Goal: Transaction & Acquisition: Purchase product/service

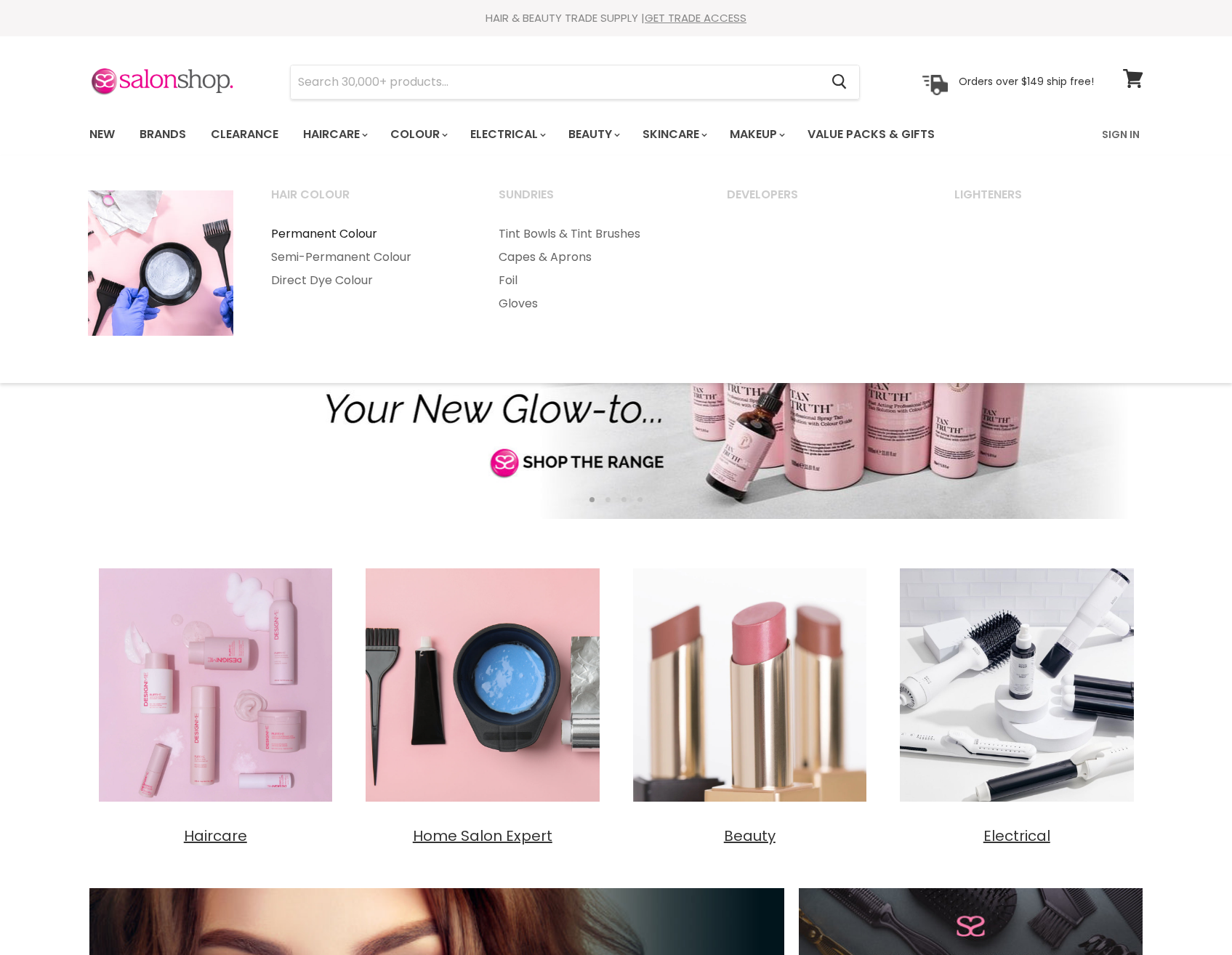
click at [356, 233] on link "Permanent Colour" at bounding box center [366, 234] width 226 height 23
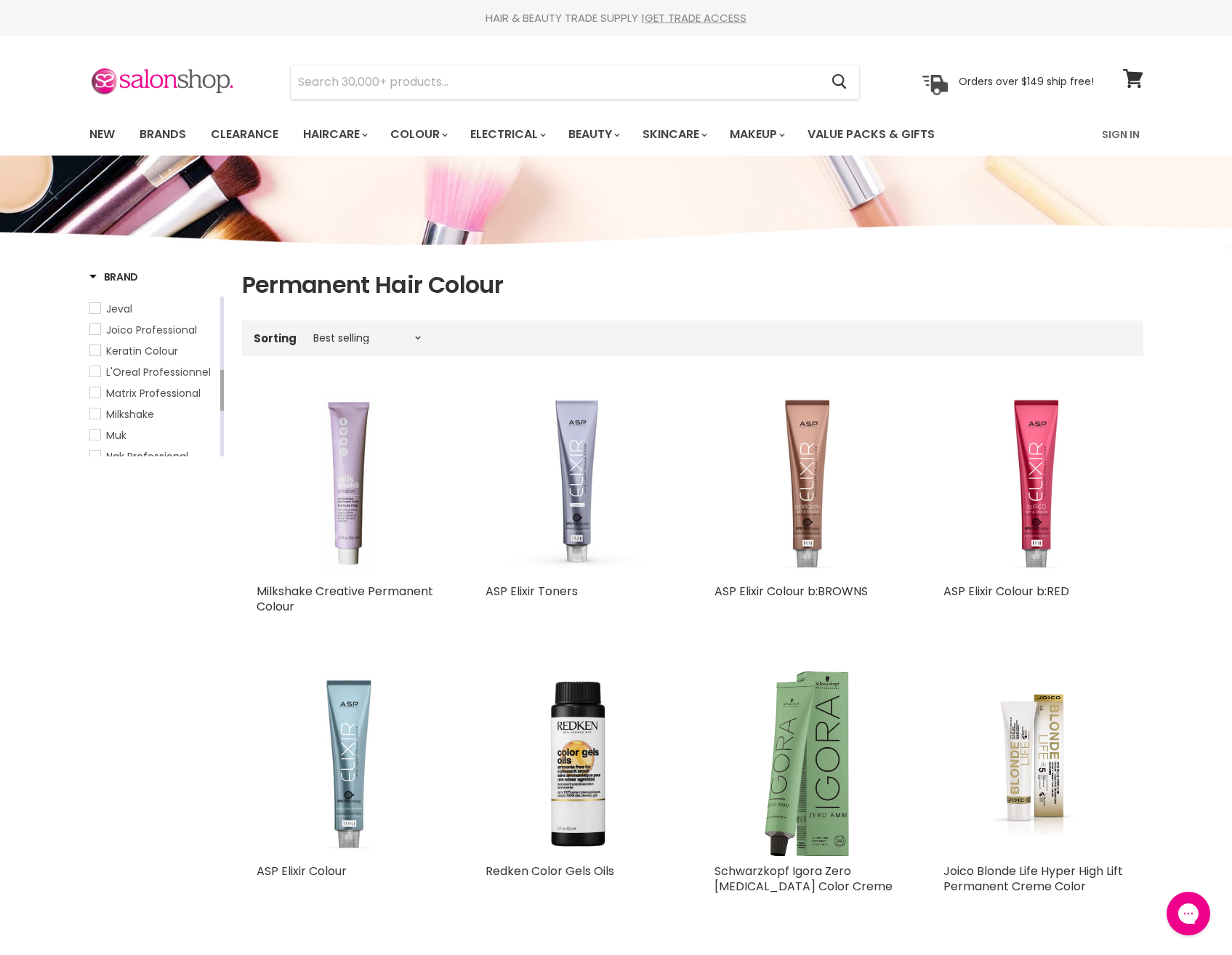
click at [162, 372] on span "L'Oreal Professionnel" at bounding box center [158, 373] width 104 height 15
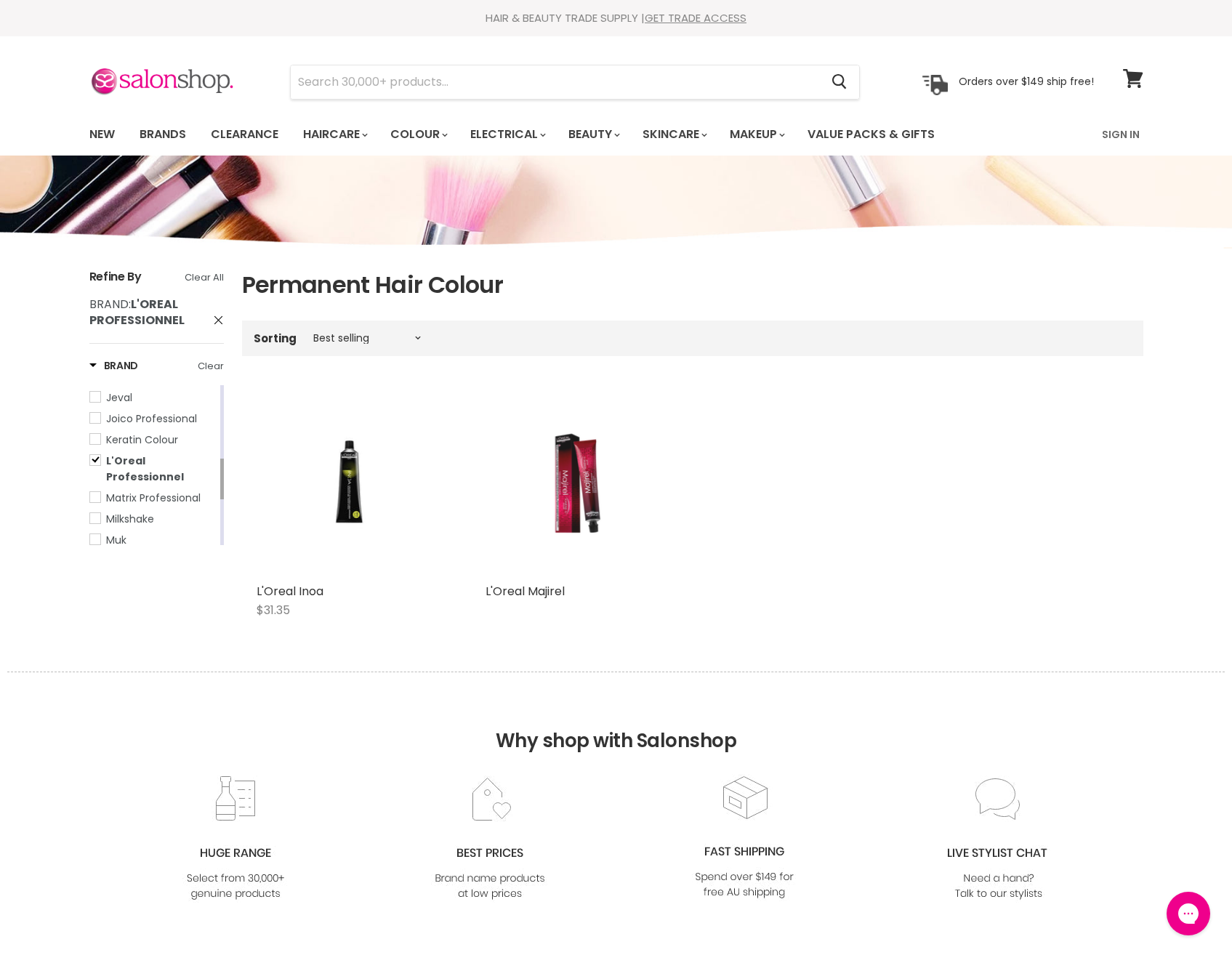
click at [577, 496] on img "Main content" at bounding box center [578, 484] width 124 height 186
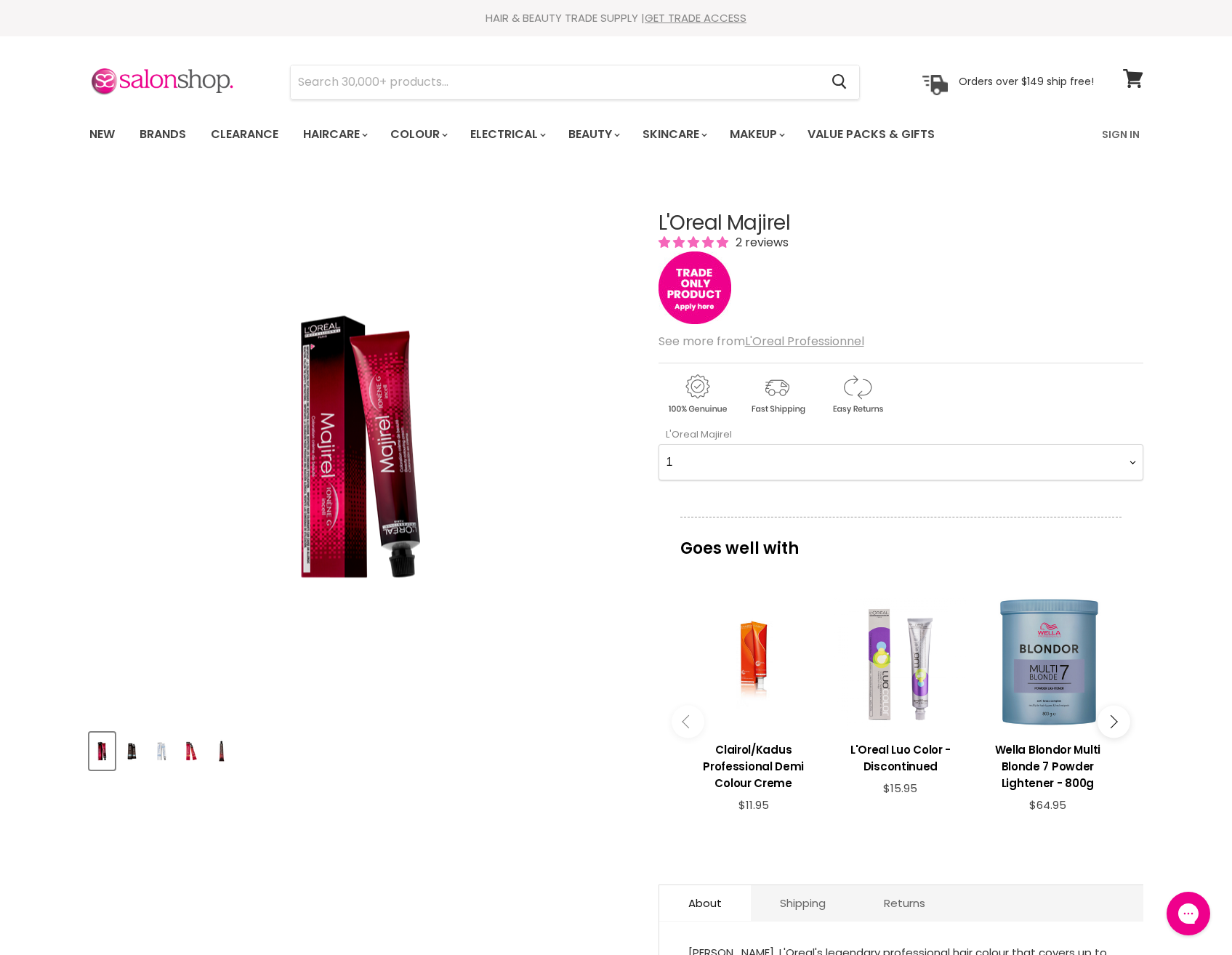
click at [819, 465] on Majirel-0-0 "1 3 4 4.0 4.15 4.3 4.35 4.45 4.56 4.8 5 5.0 5.12 5.15 5.3 5.32 5.35 5.4 5.5 5.5…" at bounding box center [901, 462] width 485 height 36
click at [575, 659] on div "Click or scroll to zoom Tap or pinch to zoom" at bounding box center [360, 447] width 543 height 543
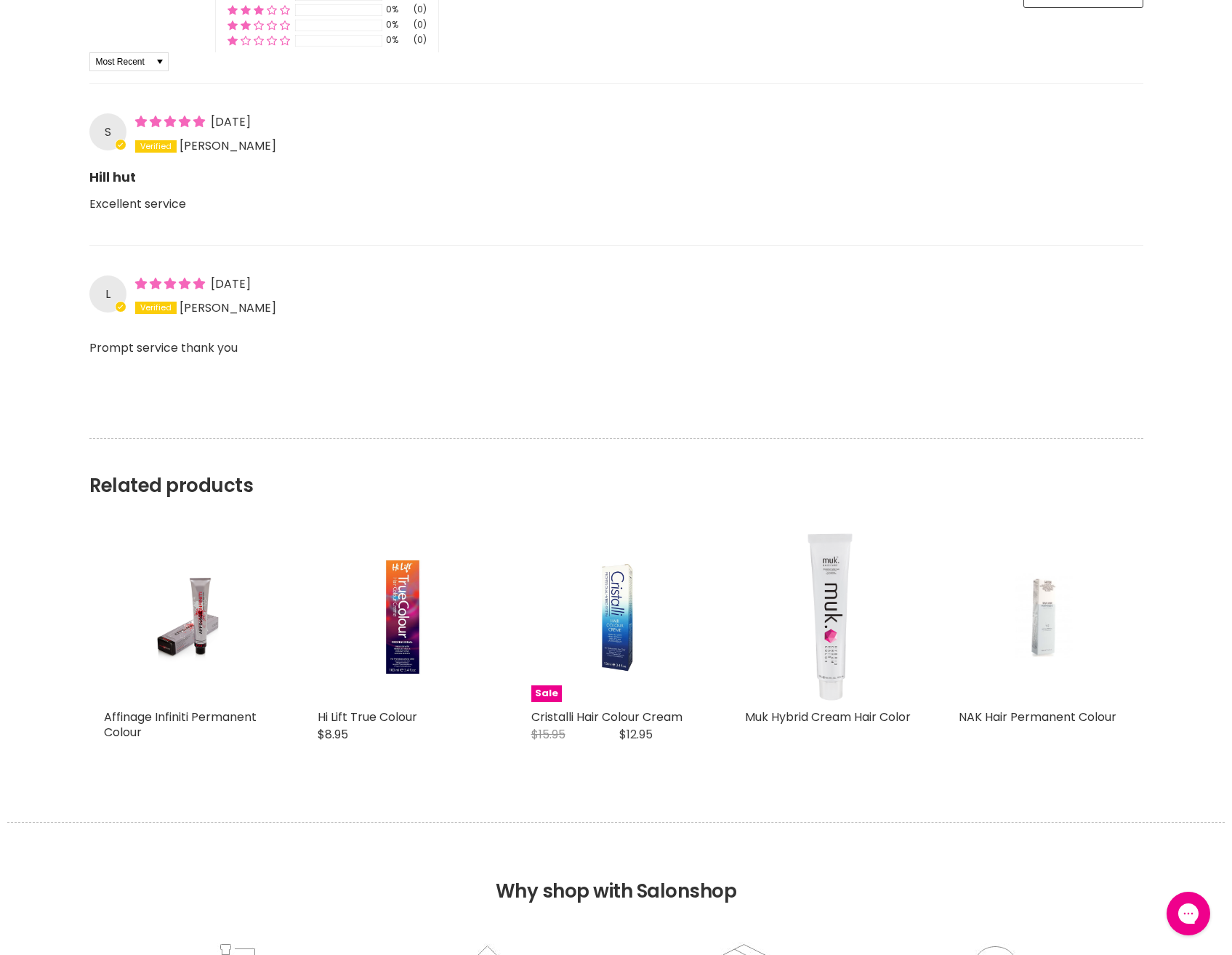
scroll to position [1236, 0]
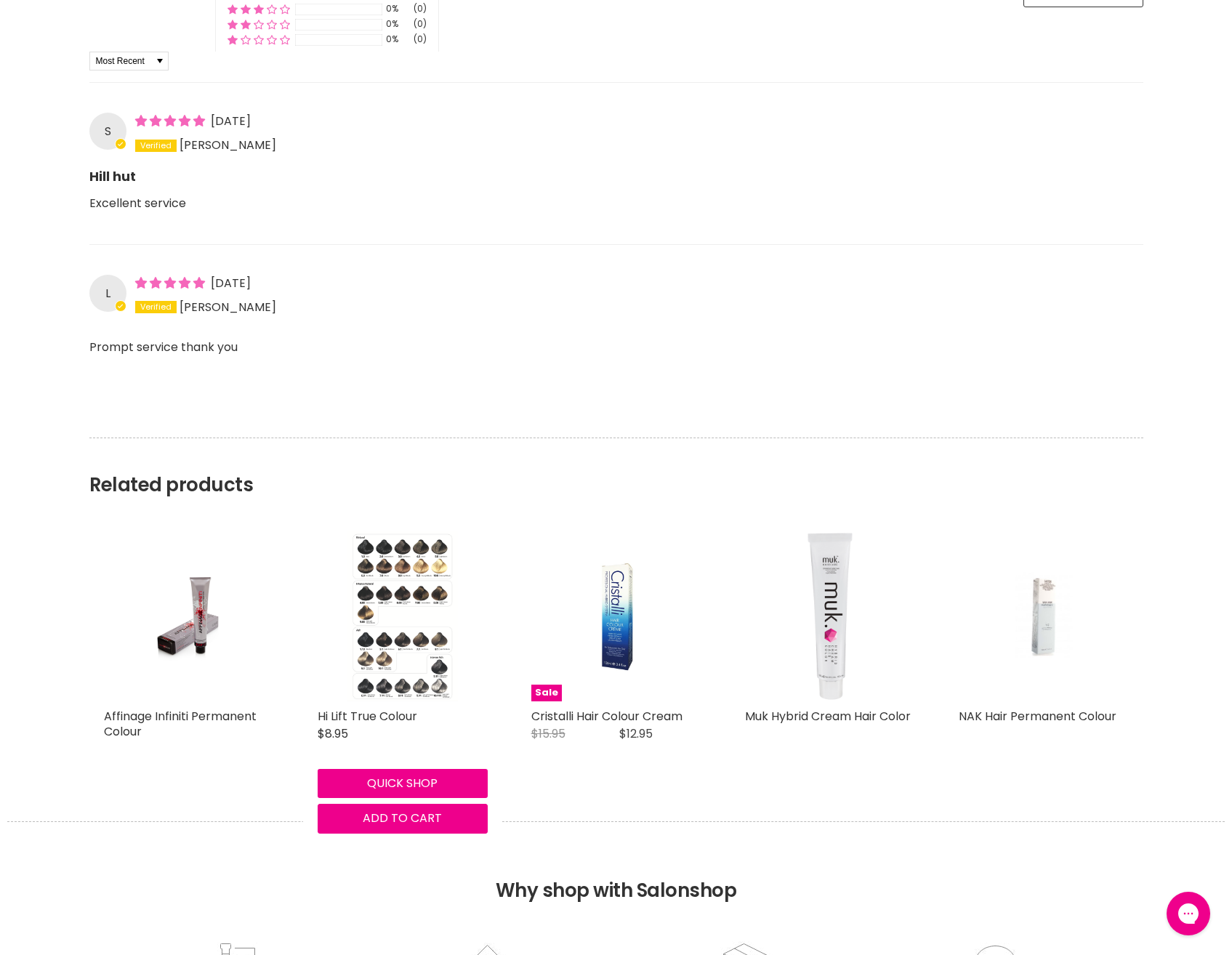
click at [447, 605] on img "Main content" at bounding box center [402, 617] width 111 height 170
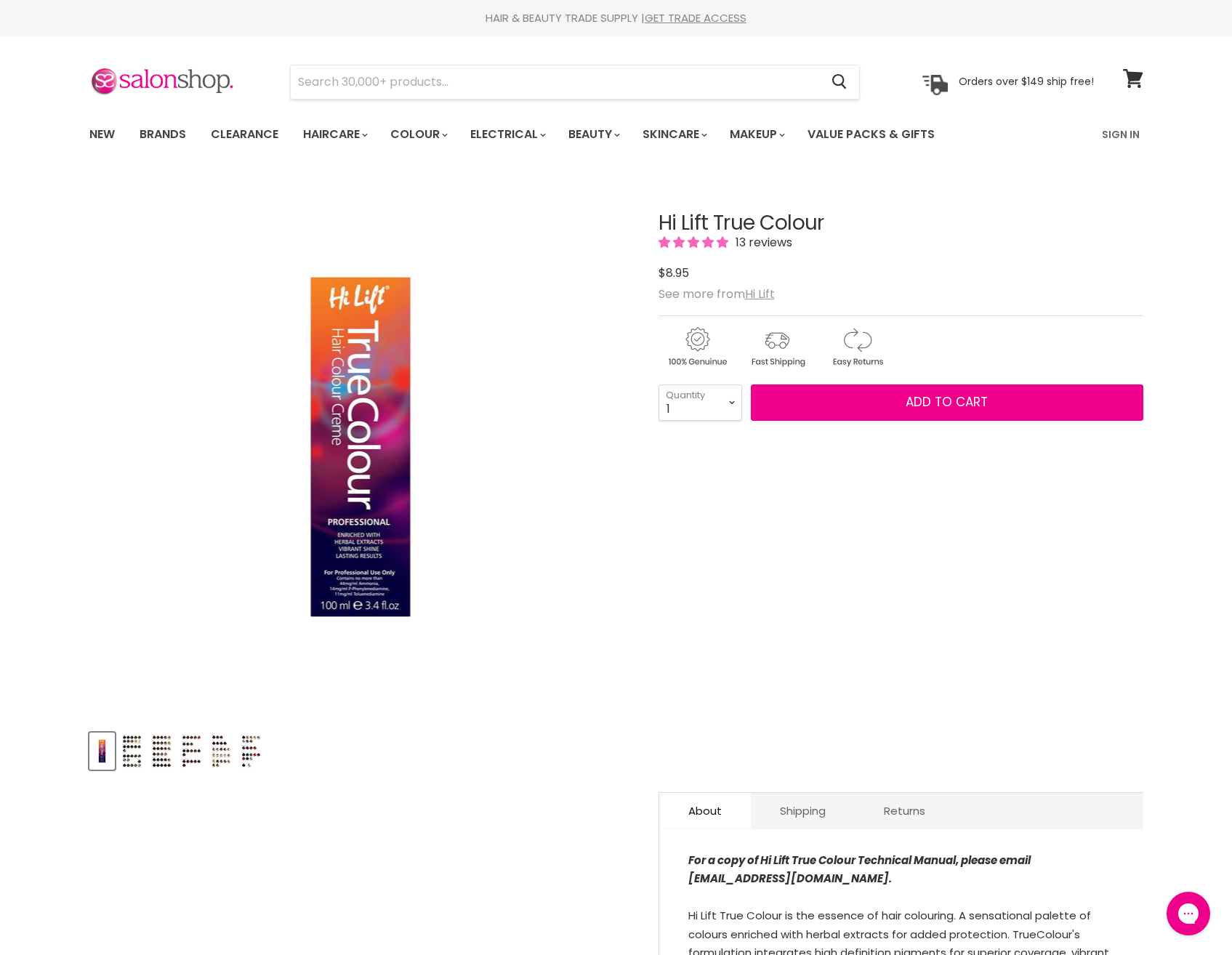
click at [134, 753] on img "Product thumbnails" at bounding box center [132, 751] width 22 height 34
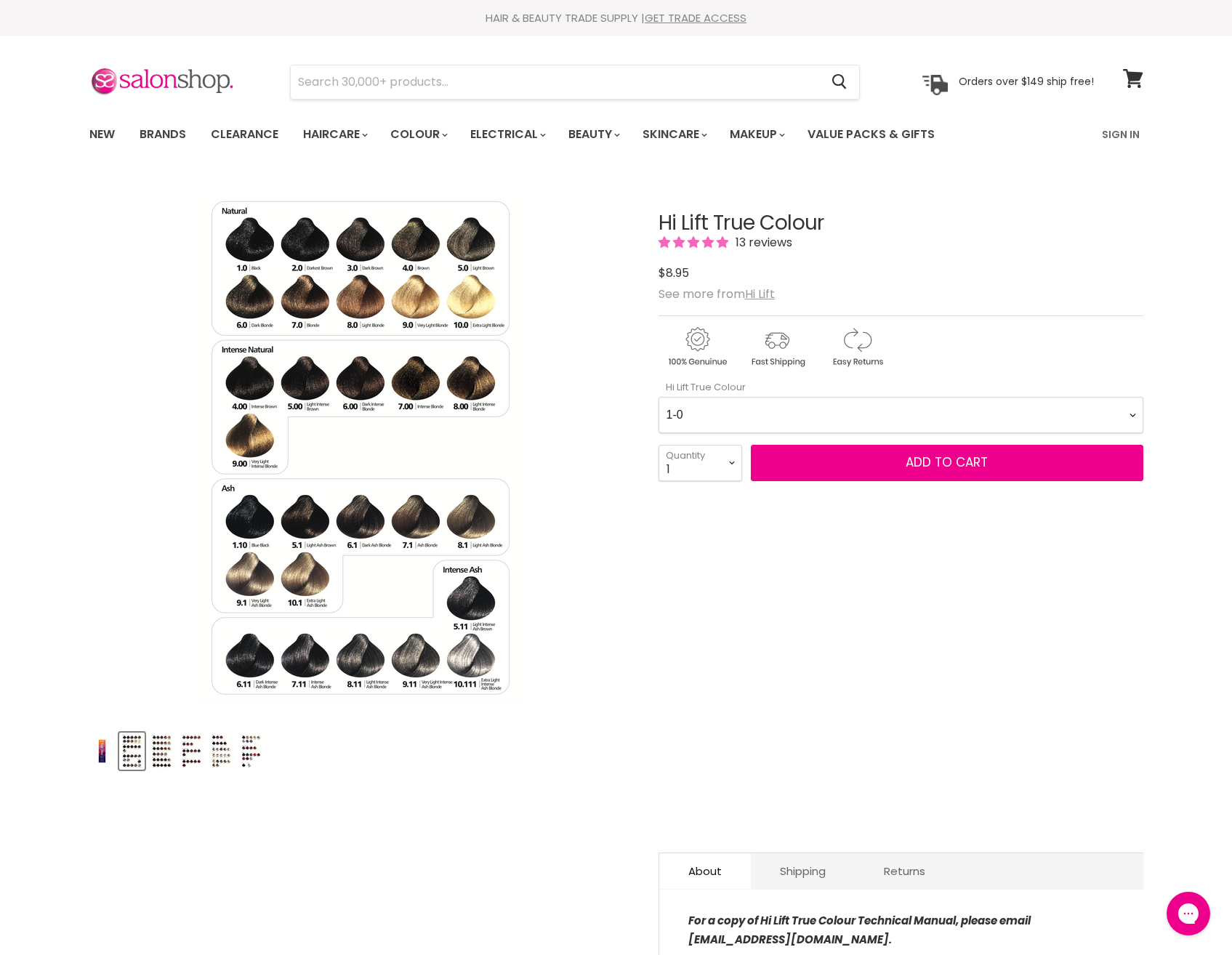
click at [172, 753] on img "Product thumbnails" at bounding box center [162, 751] width 22 height 34
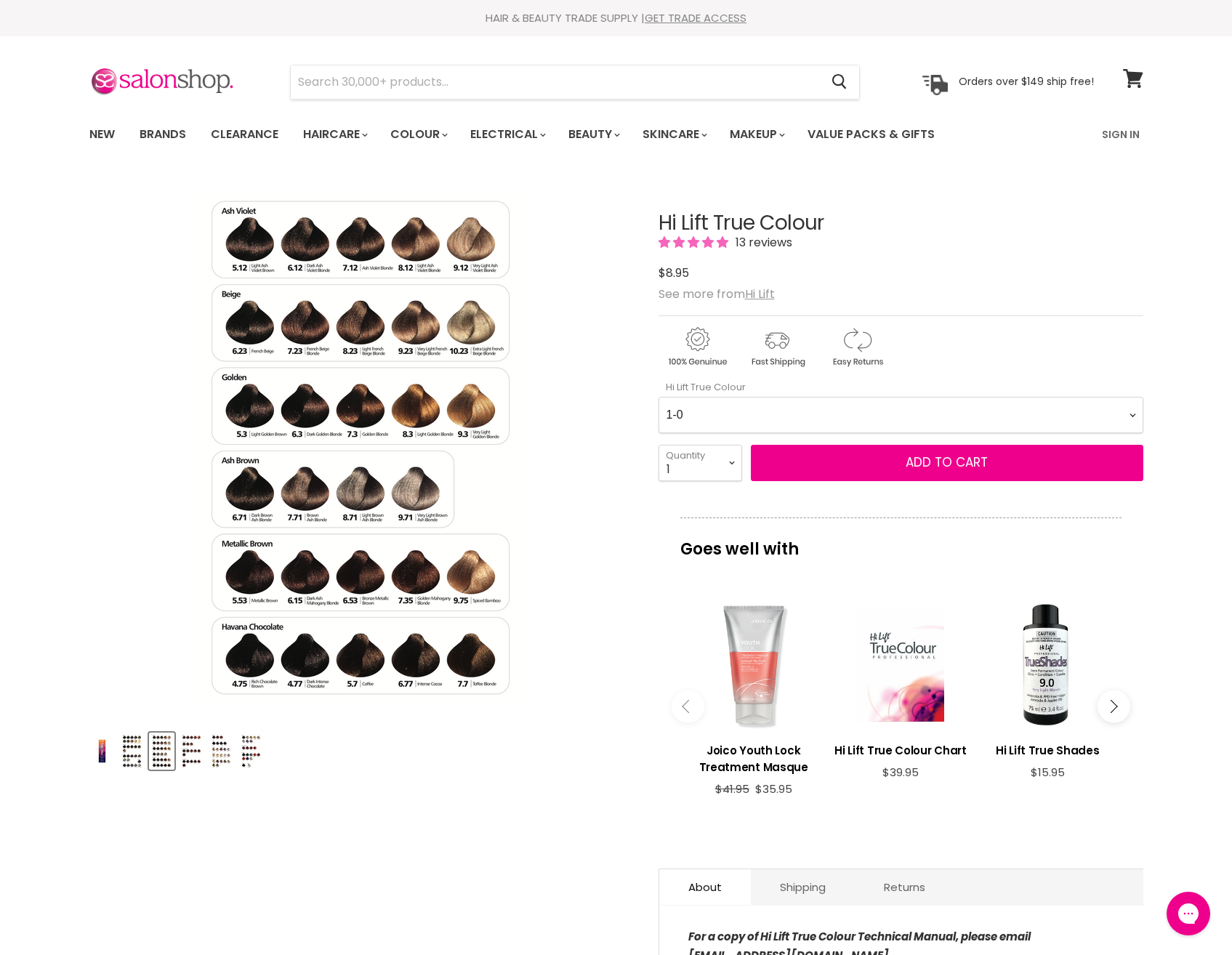
click at [189, 751] on img "Product thumbnails" at bounding box center [191, 751] width 22 height 34
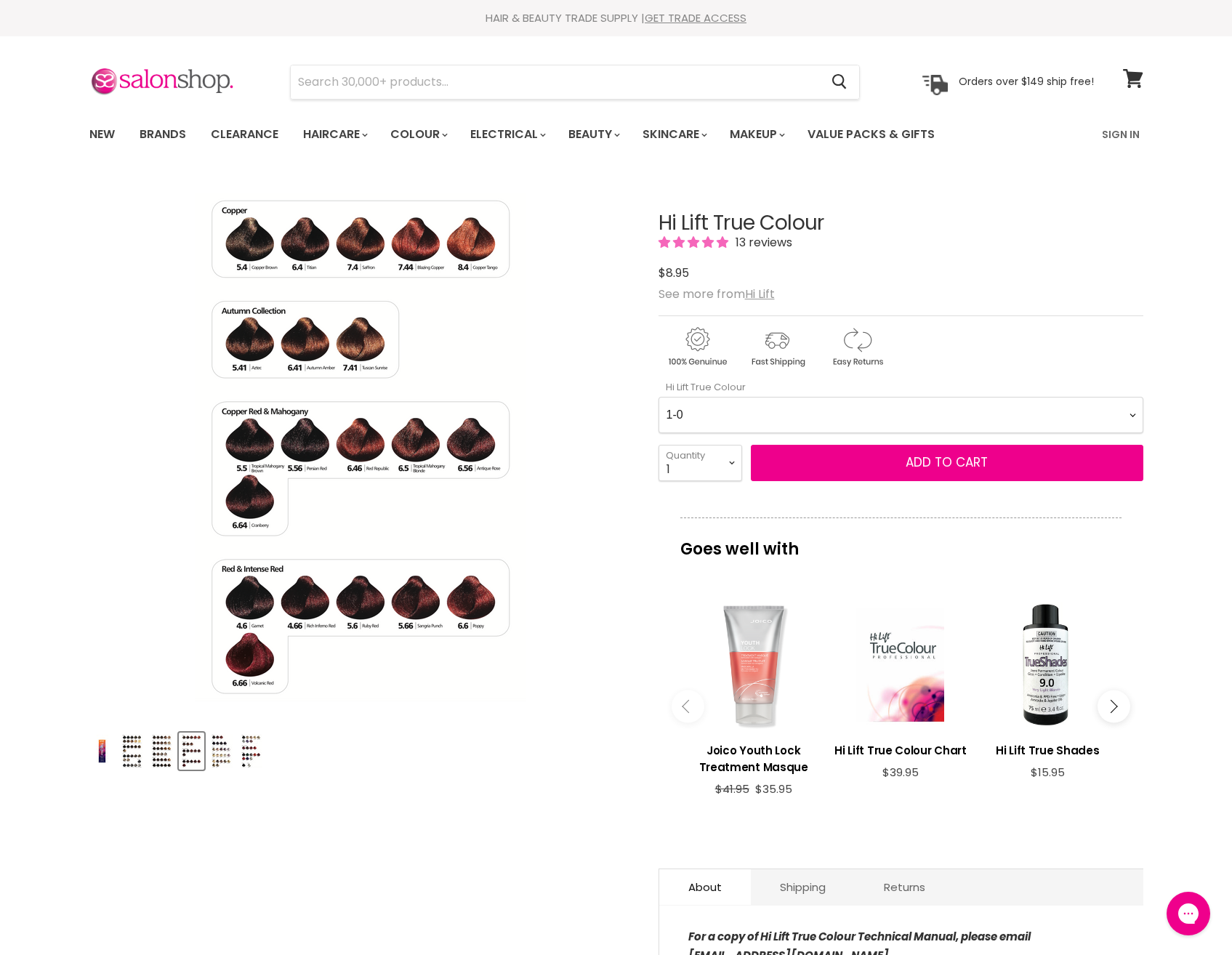
click at [222, 748] on img "Product thumbnails" at bounding box center [221, 751] width 22 height 34
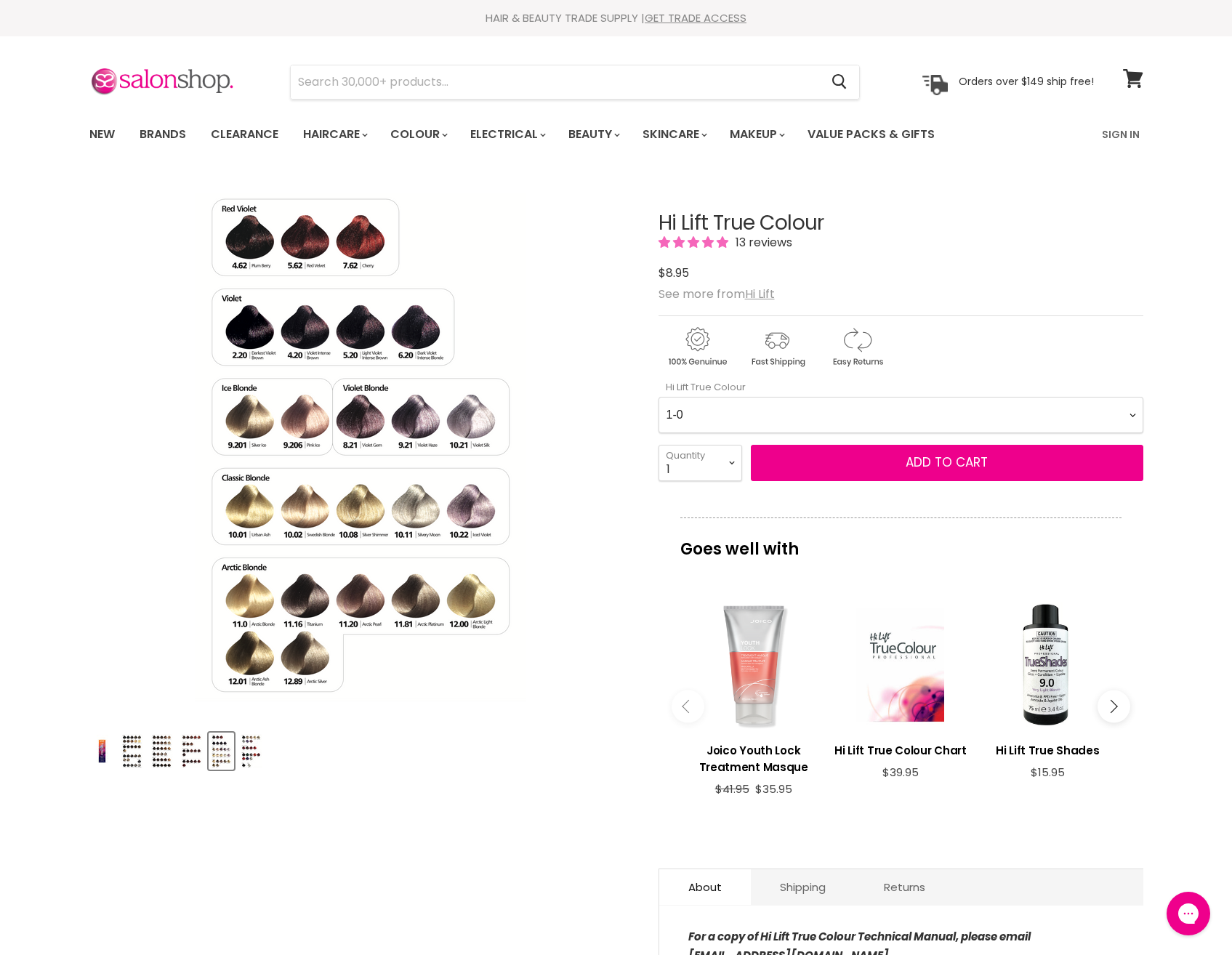
click at [254, 755] on img "Product thumbnails" at bounding box center [251, 751] width 22 height 34
